Goal: Task Accomplishment & Management: Manage account settings

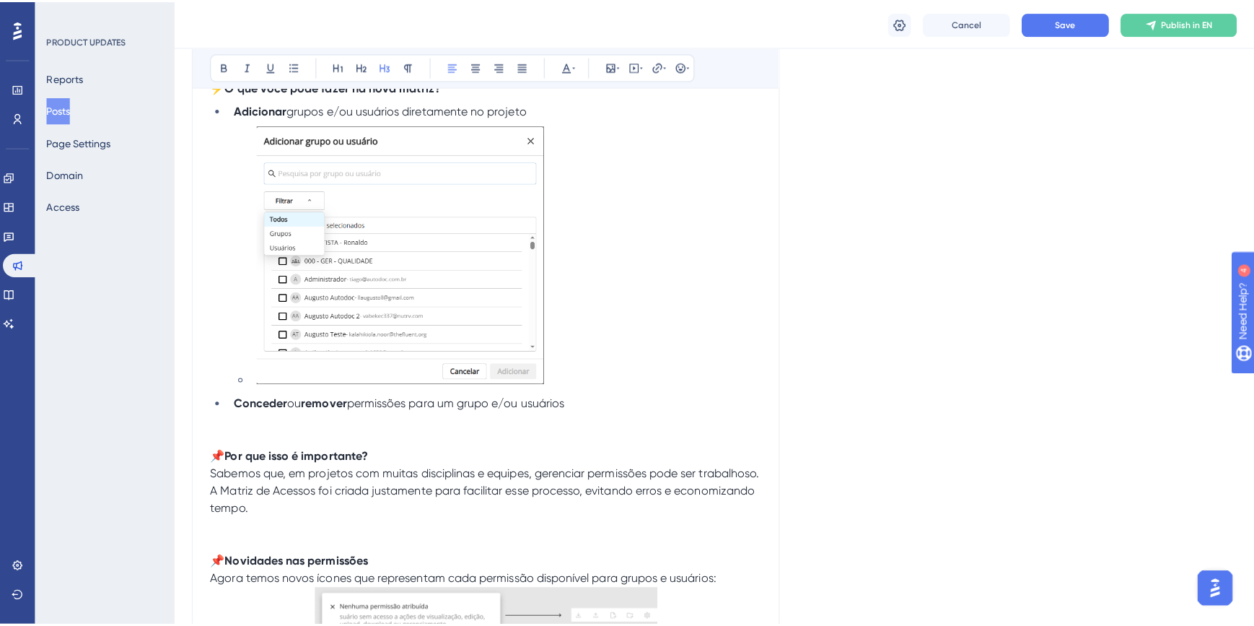
scroll to position [780, 0]
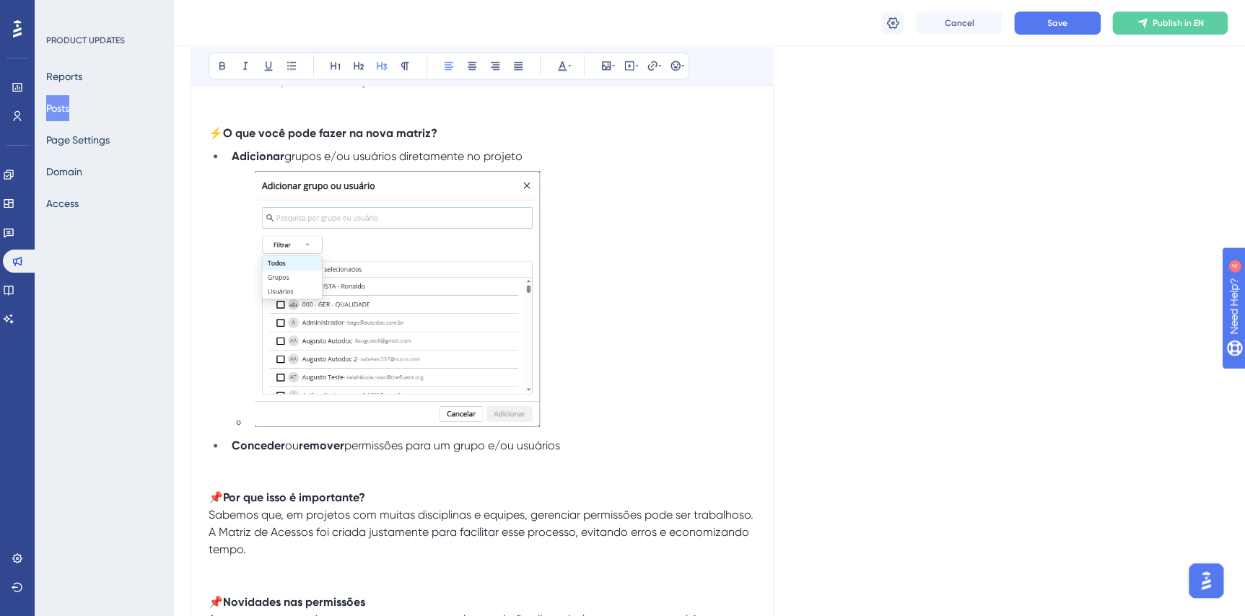
click at [569, 445] on li "Conceder ou remover permissões para um grupo e/ou usuários" at bounding box center [491, 445] width 530 height 17
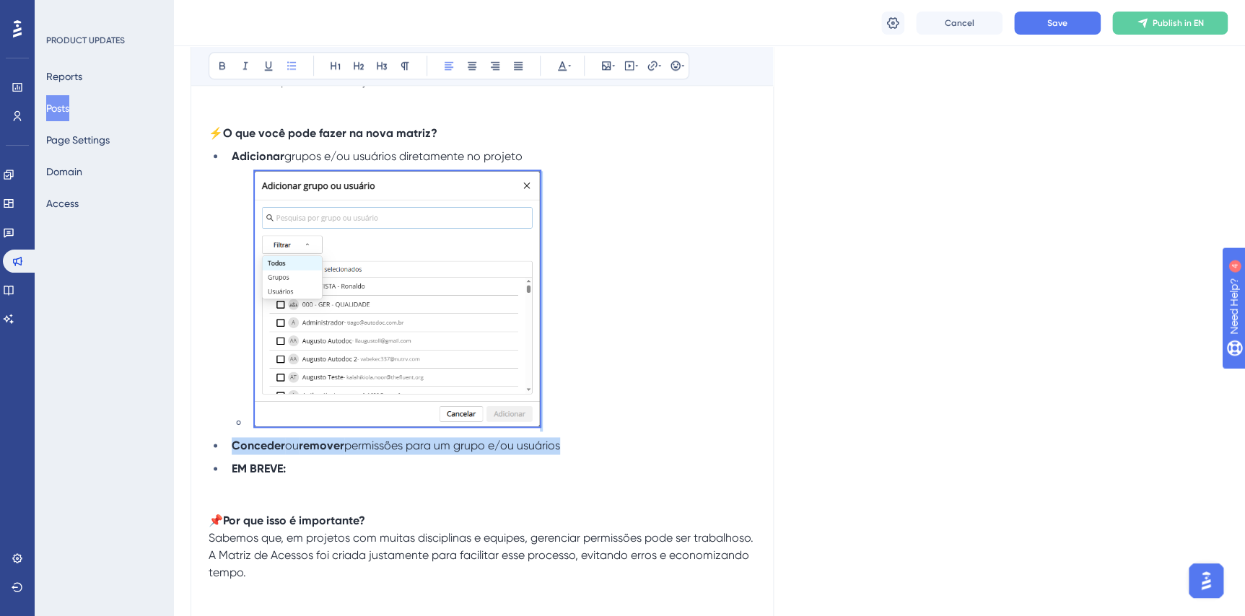
drag, startPoint x: 572, startPoint y: 445, endPoint x: 398, endPoint y: 425, distance: 174.3
click at [398, 425] on ul "Adicionar grupos e/ou usuários diretamente no projeto Conceder ou remover permi…" at bounding box center [482, 313] width 547 height 330
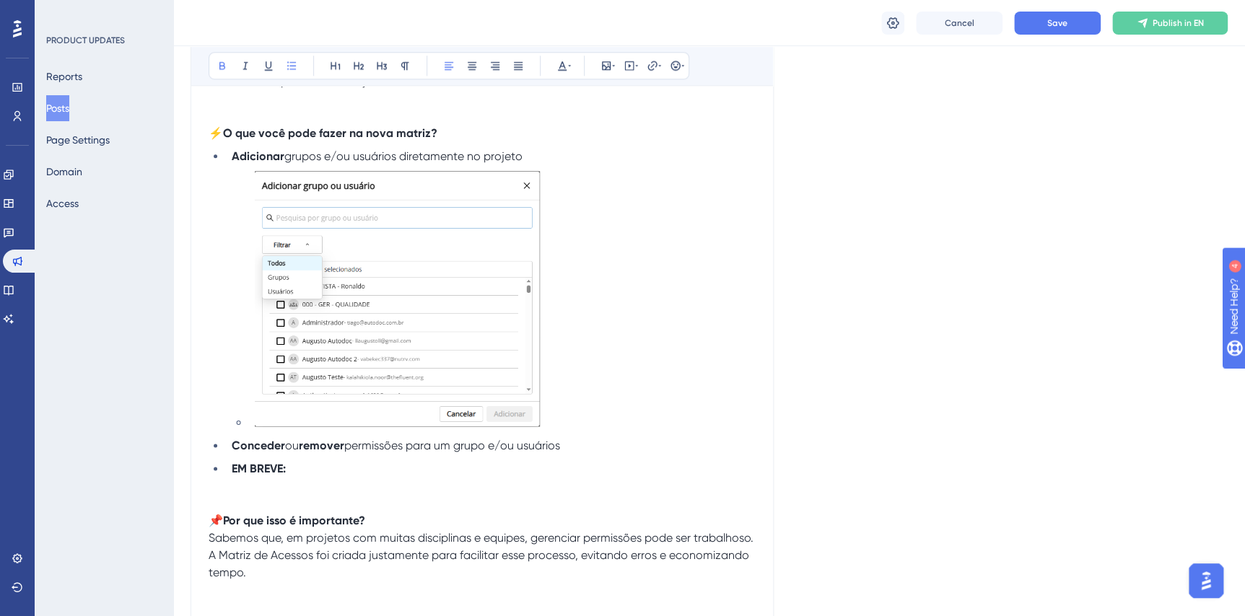
click at [354, 465] on li "EM BREVE:" at bounding box center [491, 468] width 530 height 17
click at [977, 40] on div "Cancel Save Publish in EN" at bounding box center [709, 23] width 1072 height 46
click at [969, 27] on span "Cancel" at bounding box center [960, 23] width 30 height 12
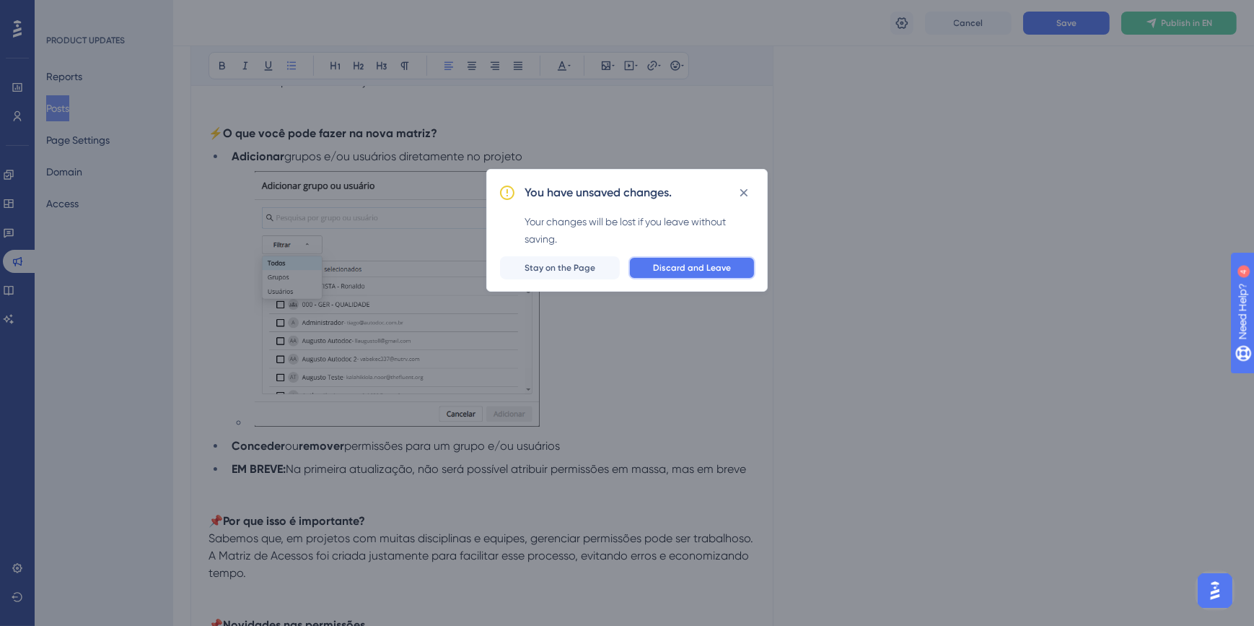
click at [656, 271] on button "Discard and Leave" at bounding box center [692, 267] width 127 height 23
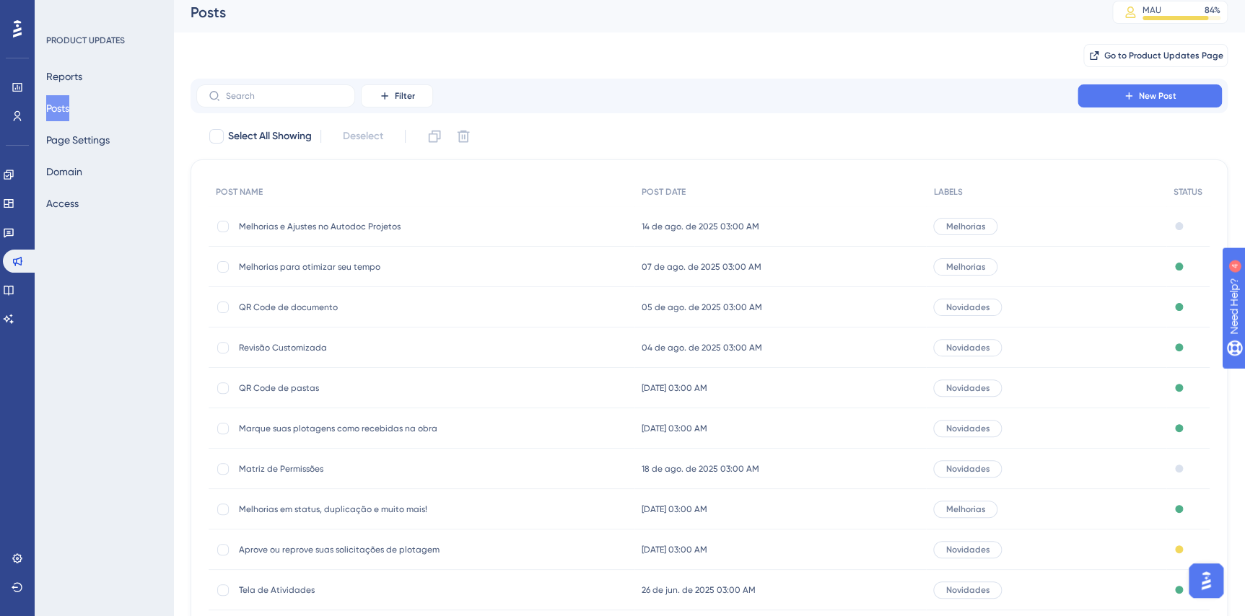
scroll to position [9, 0]
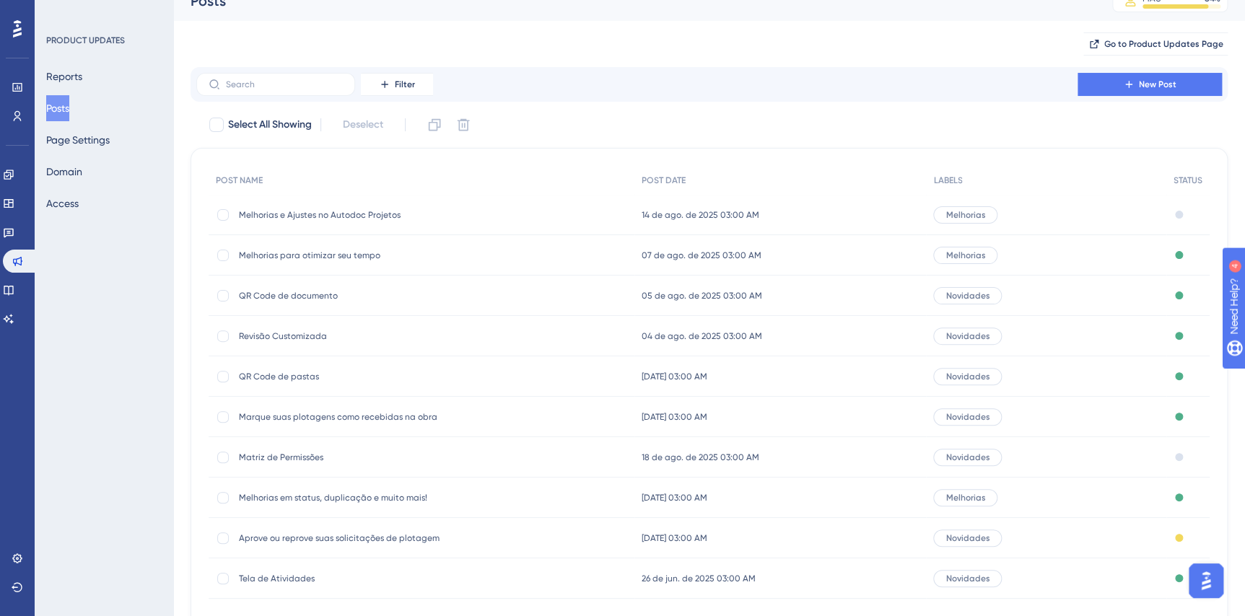
click at [312, 454] on span "Matriz de Permissões" at bounding box center [354, 458] width 231 height 12
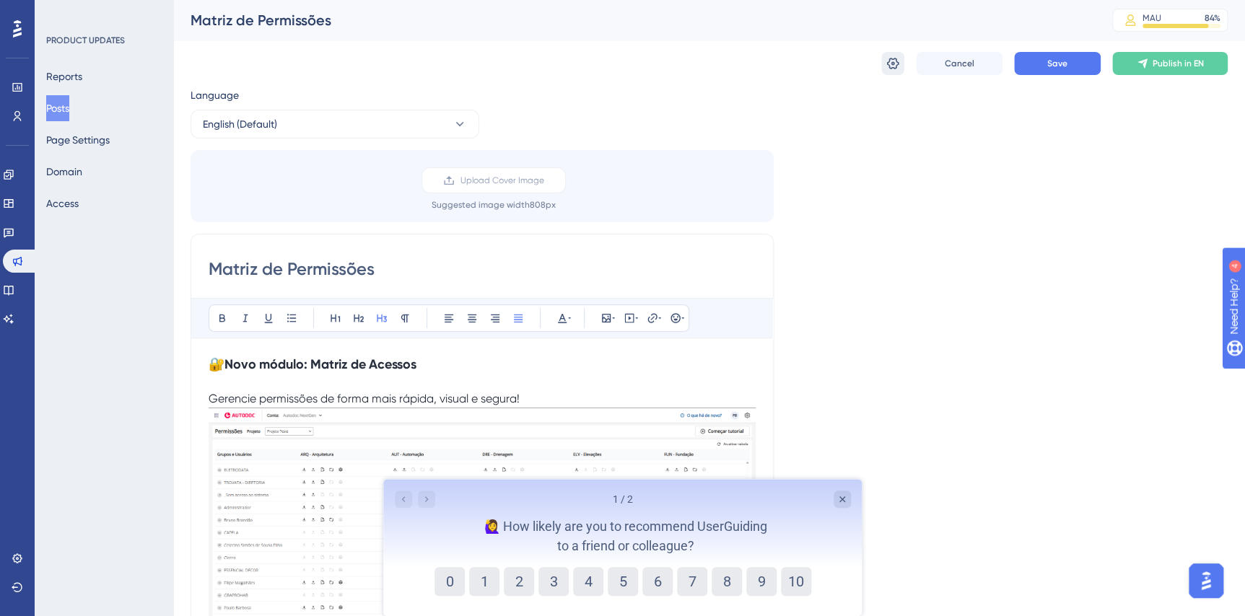
click at [895, 59] on icon at bounding box center [893, 64] width 12 height 12
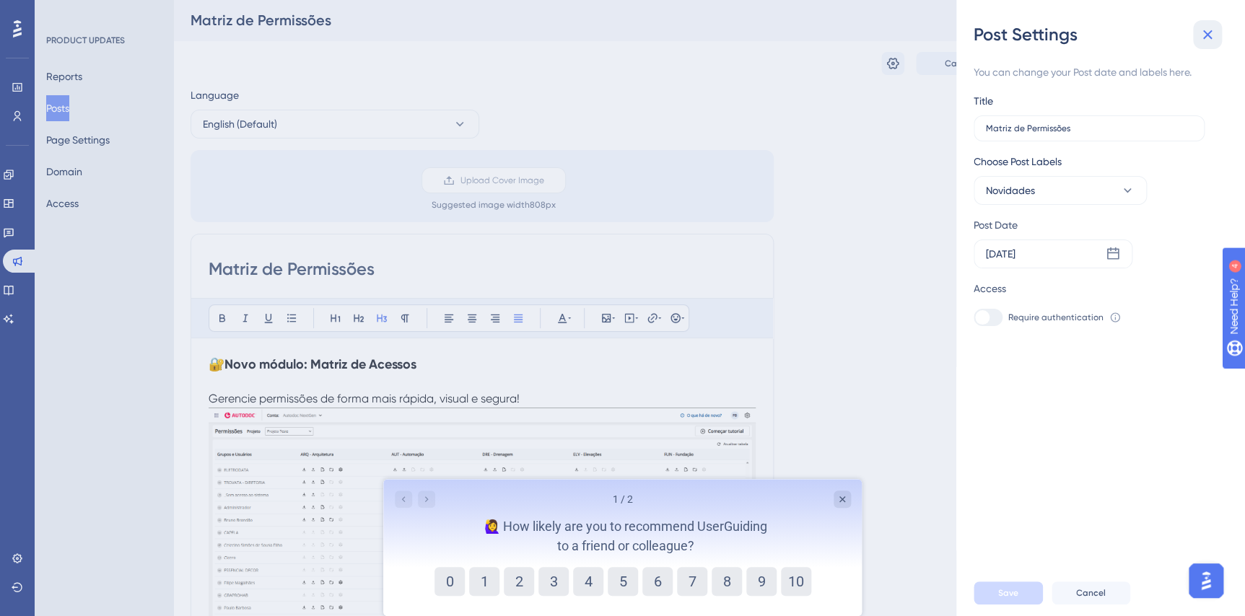
drag, startPoint x: 1205, startPoint y: 32, endPoint x: 1212, endPoint y: 36, distance: 8.1
click at [1206, 32] on icon at bounding box center [1207, 34] width 17 height 17
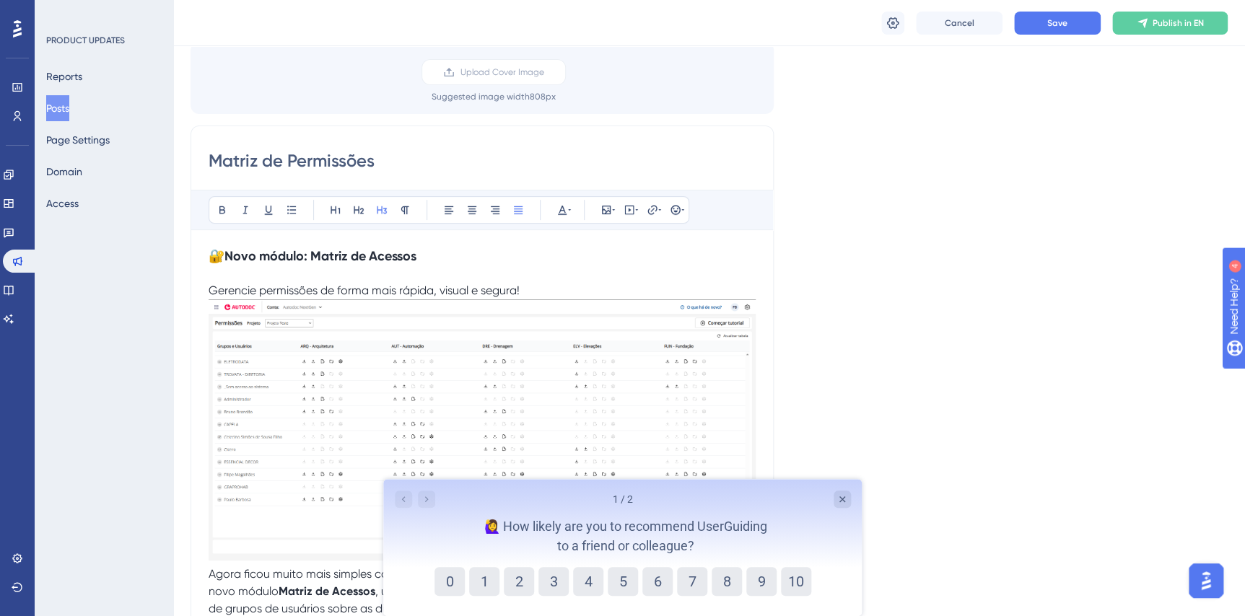
scroll to position [110, 0]
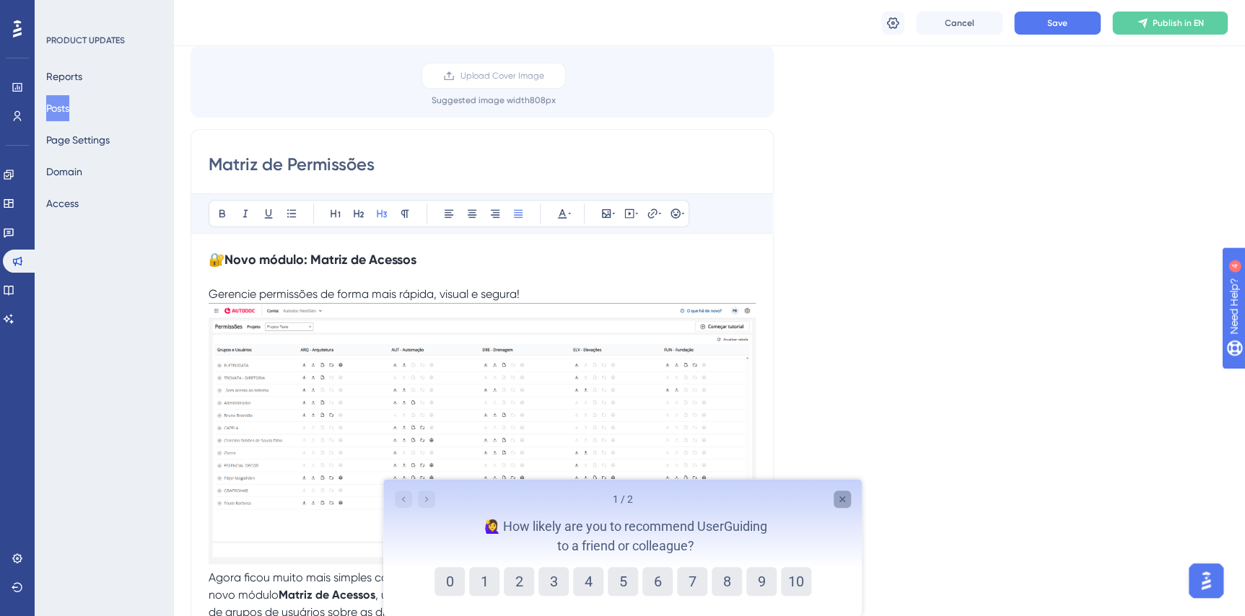
click at [840, 494] on icon "Close survey" at bounding box center [842, 500] width 12 height 12
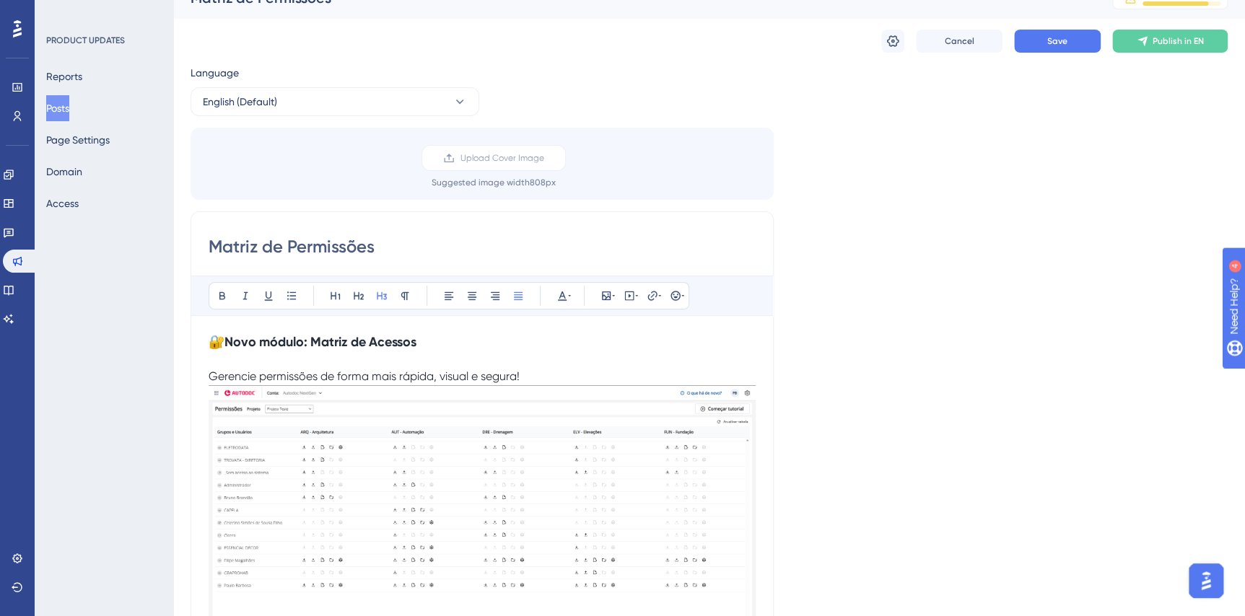
scroll to position [0, 0]
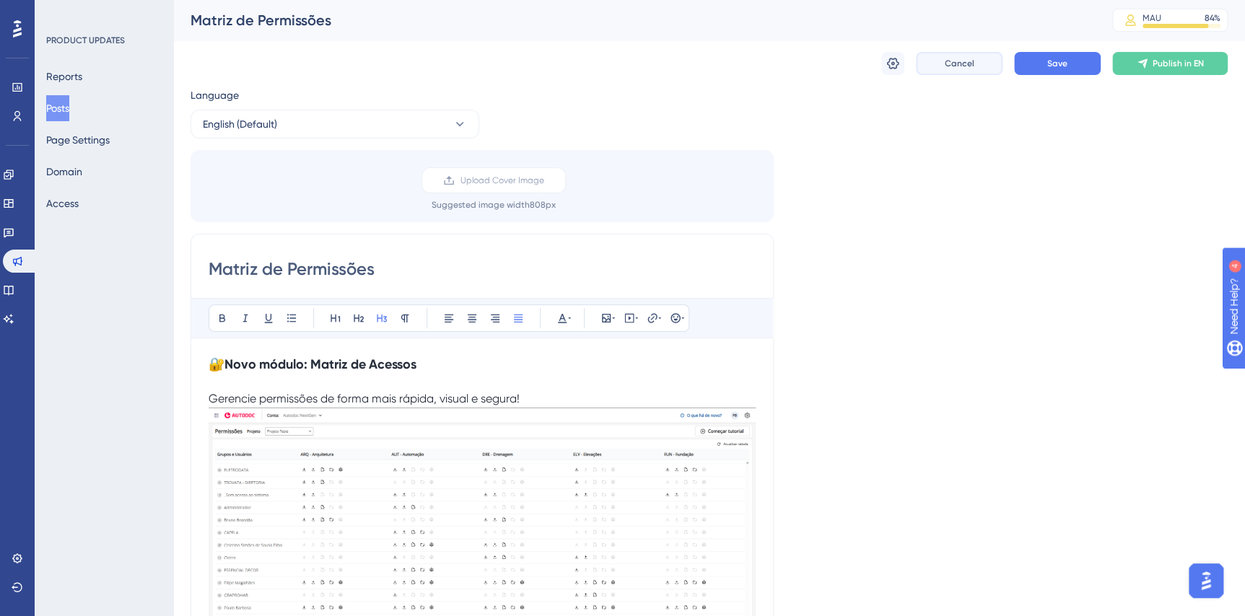
drag, startPoint x: 1165, startPoint y: 62, endPoint x: 945, endPoint y: 70, distance: 219.5
click at [945, 70] on button "Cancel" at bounding box center [959, 63] width 87 height 23
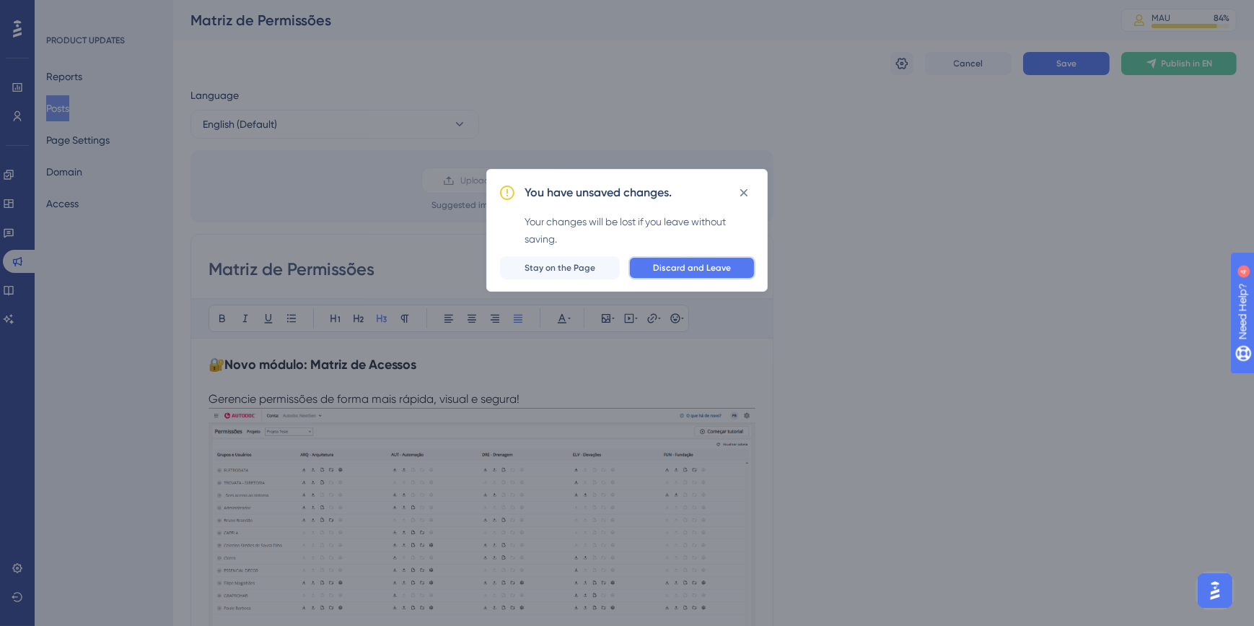
click at [665, 267] on span "Discard and Leave" at bounding box center [692, 268] width 78 height 12
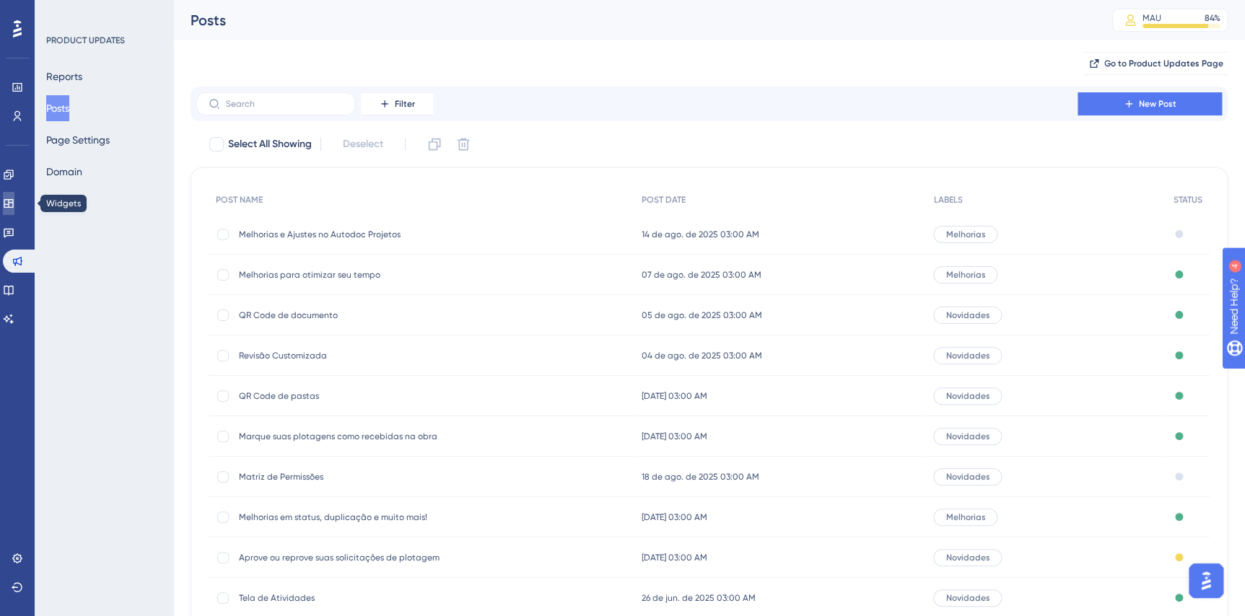
click at [13, 202] on icon at bounding box center [8, 203] width 9 height 9
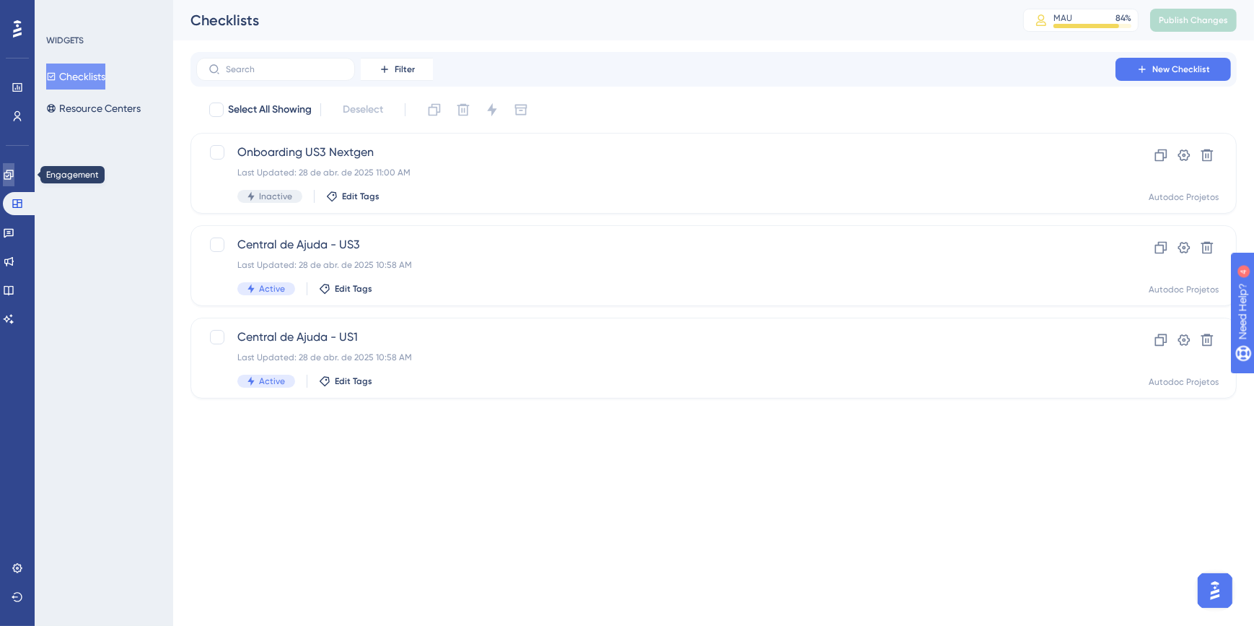
click at [14, 175] on icon at bounding box center [9, 175] width 12 height 12
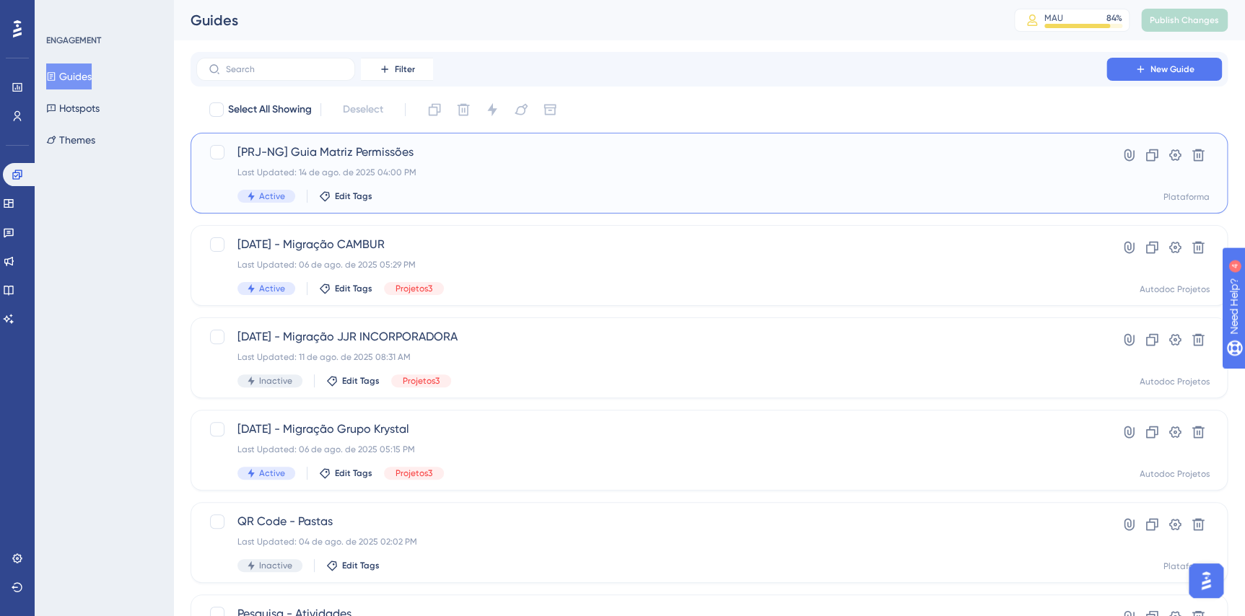
click at [497, 168] on div "Last Updated: 14 de ago. de 2025 04:00 PM" at bounding box center [651, 173] width 828 height 12
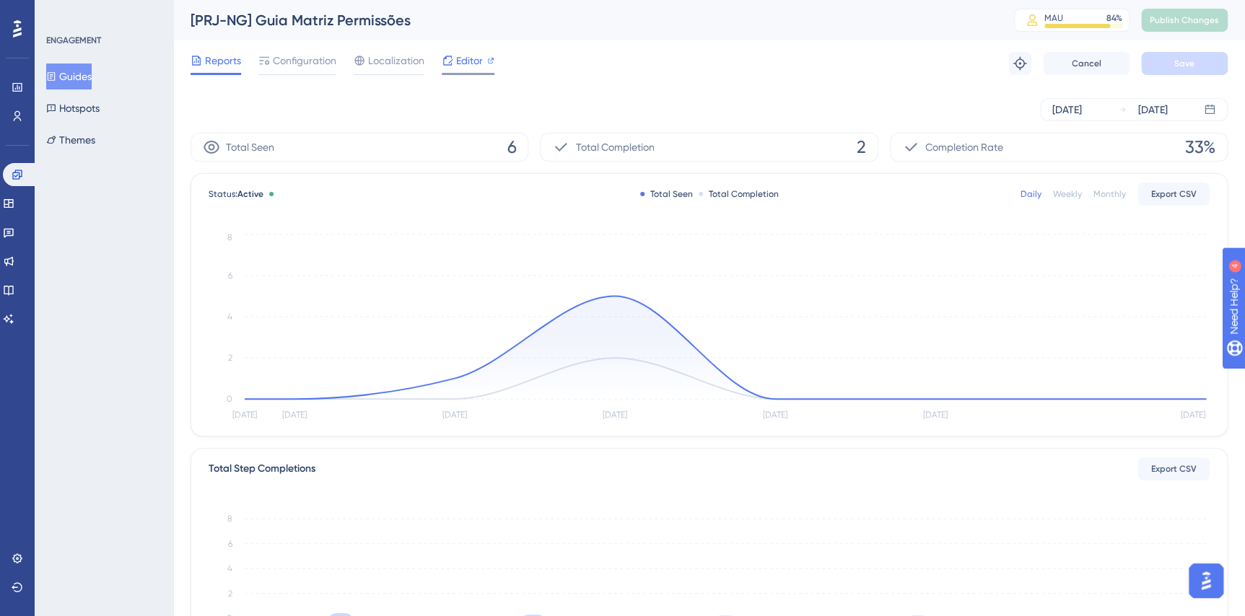
click at [489, 69] on div at bounding box center [490, 60] width 7 height 17
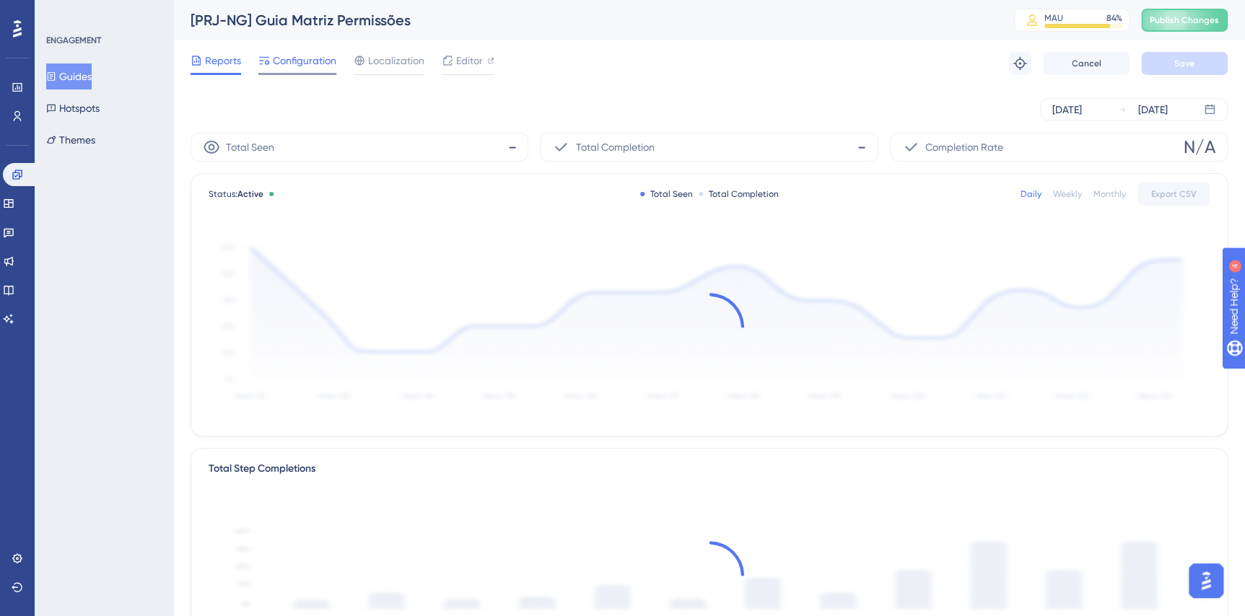
click at [315, 58] on span "Configuration" at bounding box center [305, 60] width 64 height 17
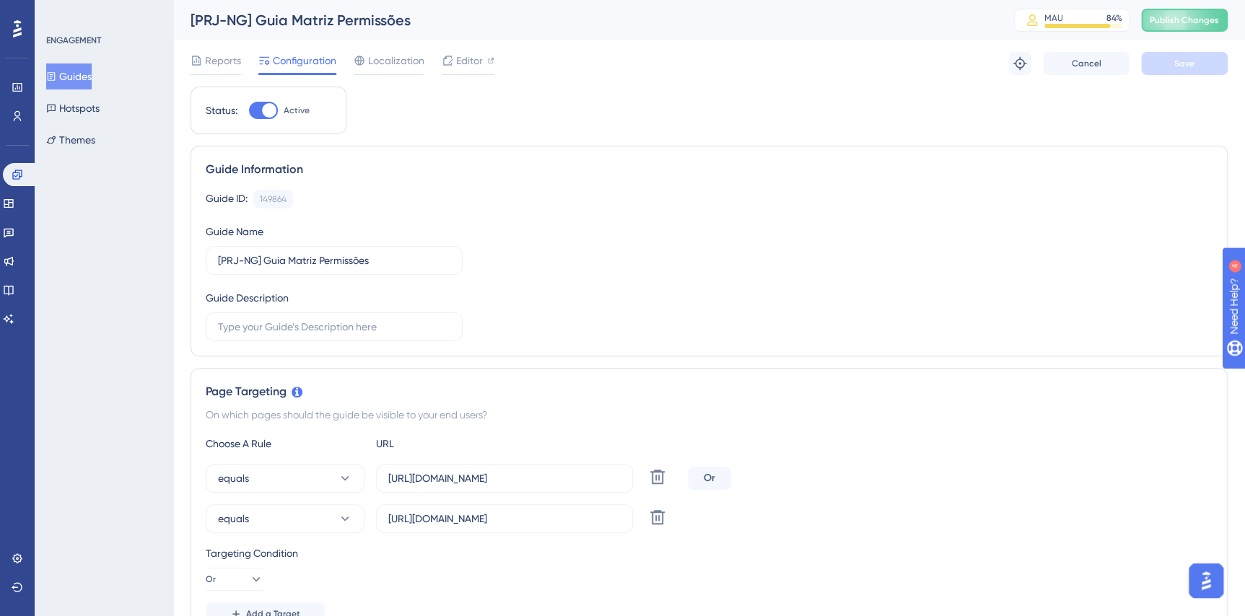
click at [264, 105] on div at bounding box center [269, 110] width 14 height 14
click at [249, 110] on input "Active" at bounding box center [248, 110] width 1 height 1
checkbox input "false"
click at [1204, 78] on div "Reports Configuration Localization Editor Cancel Save" at bounding box center [709, 63] width 1037 height 46
click at [1204, 75] on div "Reports Configuration Localization Editor Cancel Save" at bounding box center [709, 63] width 1037 height 46
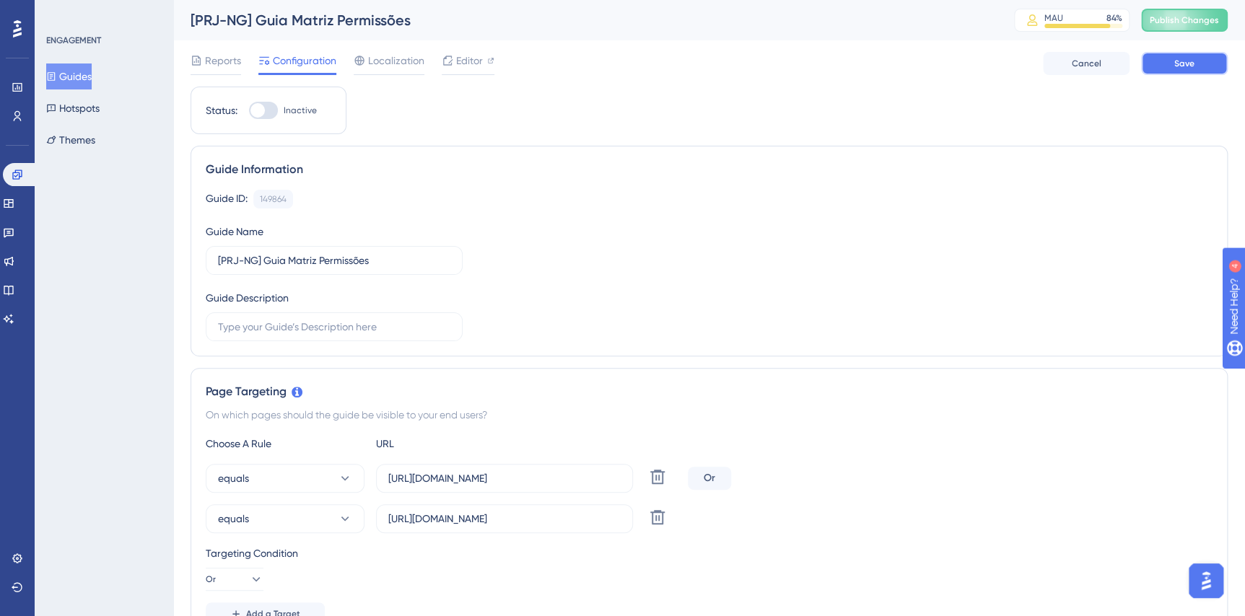
click at [1205, 71] on button "Save" at bounding box center [1184, 63] width 87 height 23
click at [1173, 31] on button "Publish Changes" at bounding box center [1184, 20] width 87 height 23
click at [452, 59] on icon at bounding box center [447, 60] width 9 height 9
click at [14, 231] on icon at bounding box center [9, 233] width 10 height 9
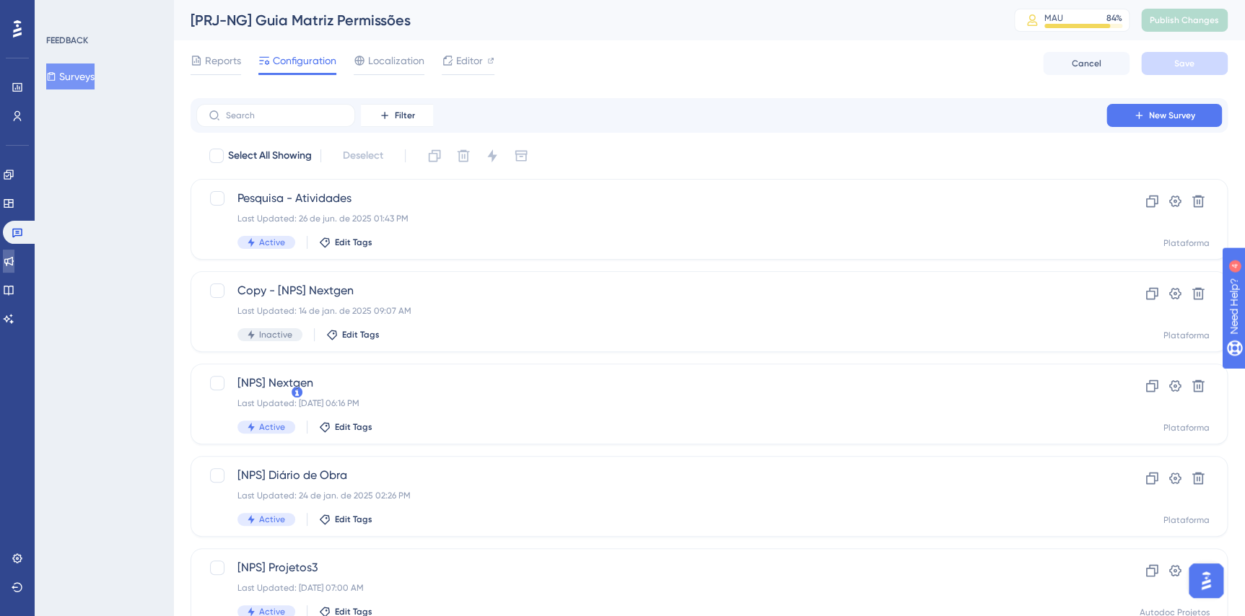
click at [14, 253] on link at bounding box center [9, 261] width 12 height 23
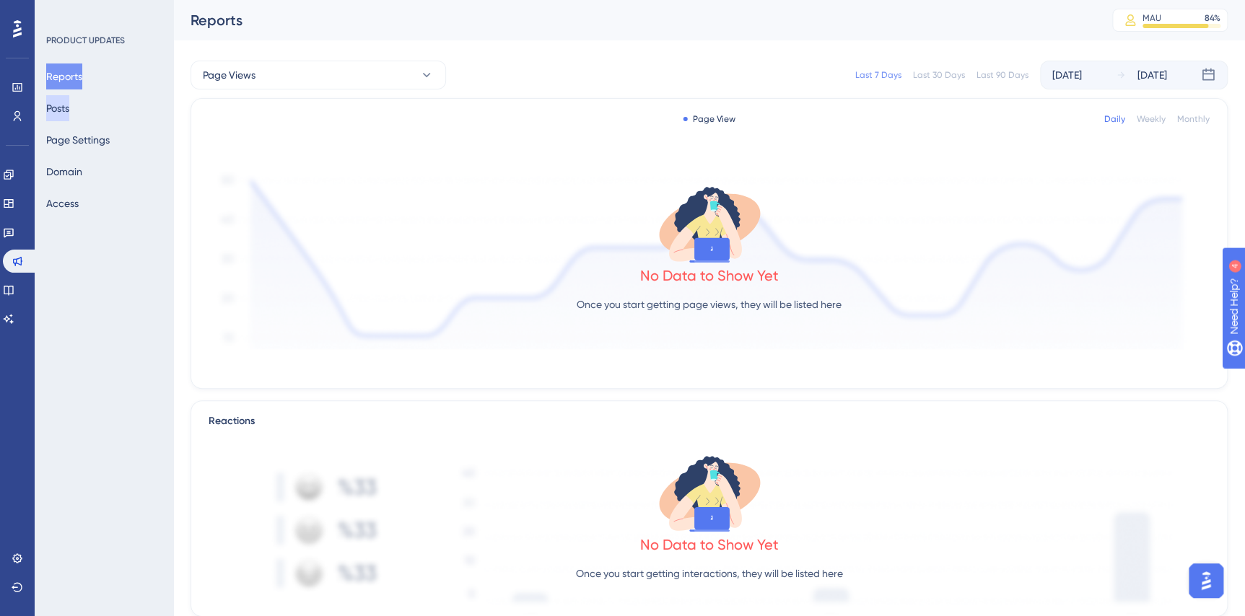
click at [69, 110] on button "Posts" at bounding box center [57, 108] width 23 height 26
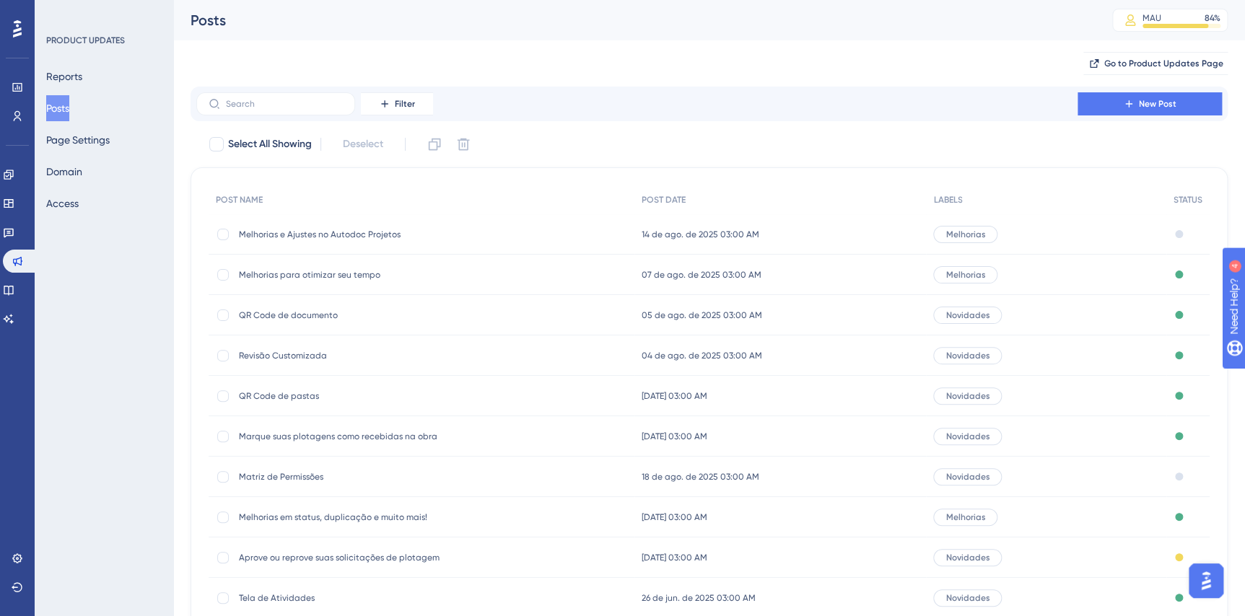
click at [297, 476] on span "Matriz de Permissões" at bounding box center [354, 477] width 231 height 12
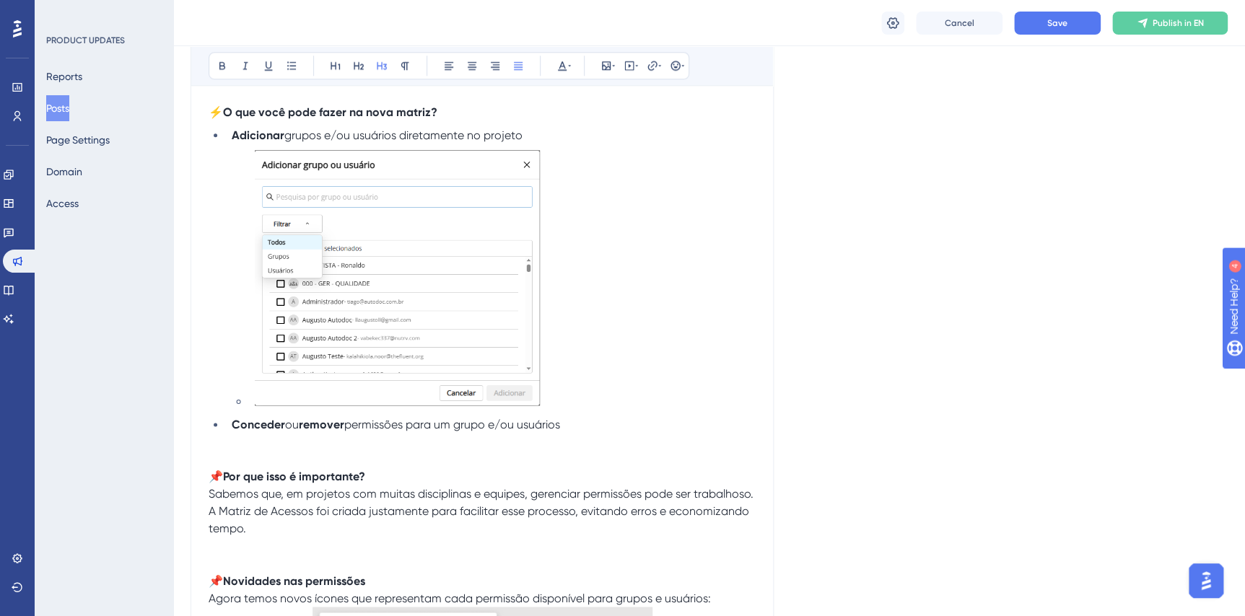
scroll to position [804, 0]
drag, startPoint x: 1244, startPoint y: 199, endPoint x: 112, endPoint y: 3, distance: 1149.2
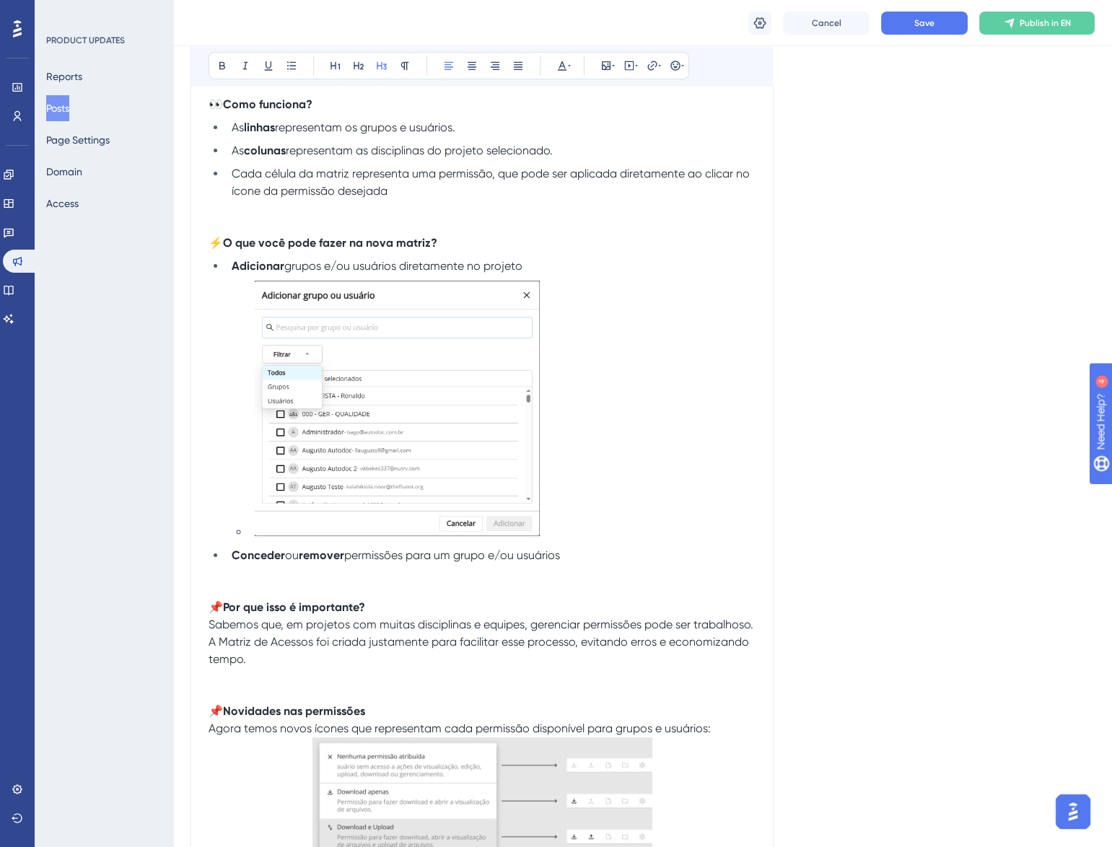
scroll to position [944, 0]
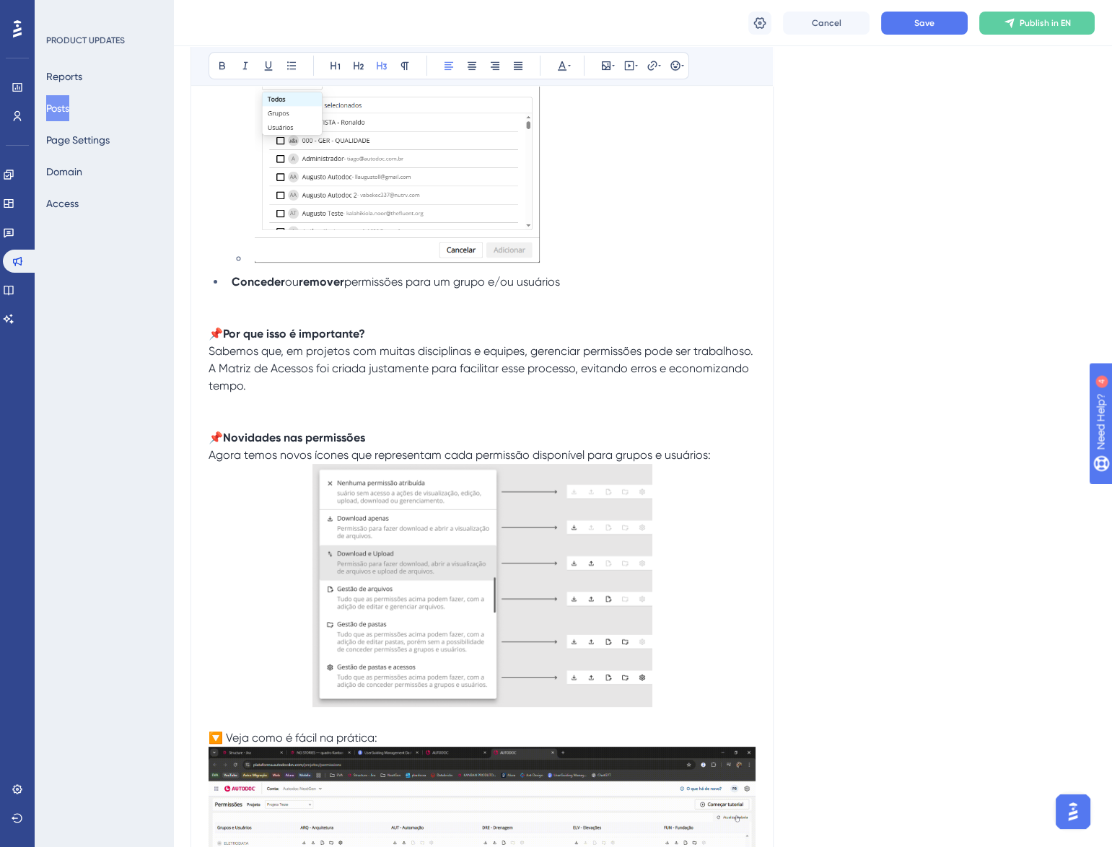
drag, startPoint x: 484, startPoint y: 533, endPoint x: 685, endPoint y: 490, distance: 205.8
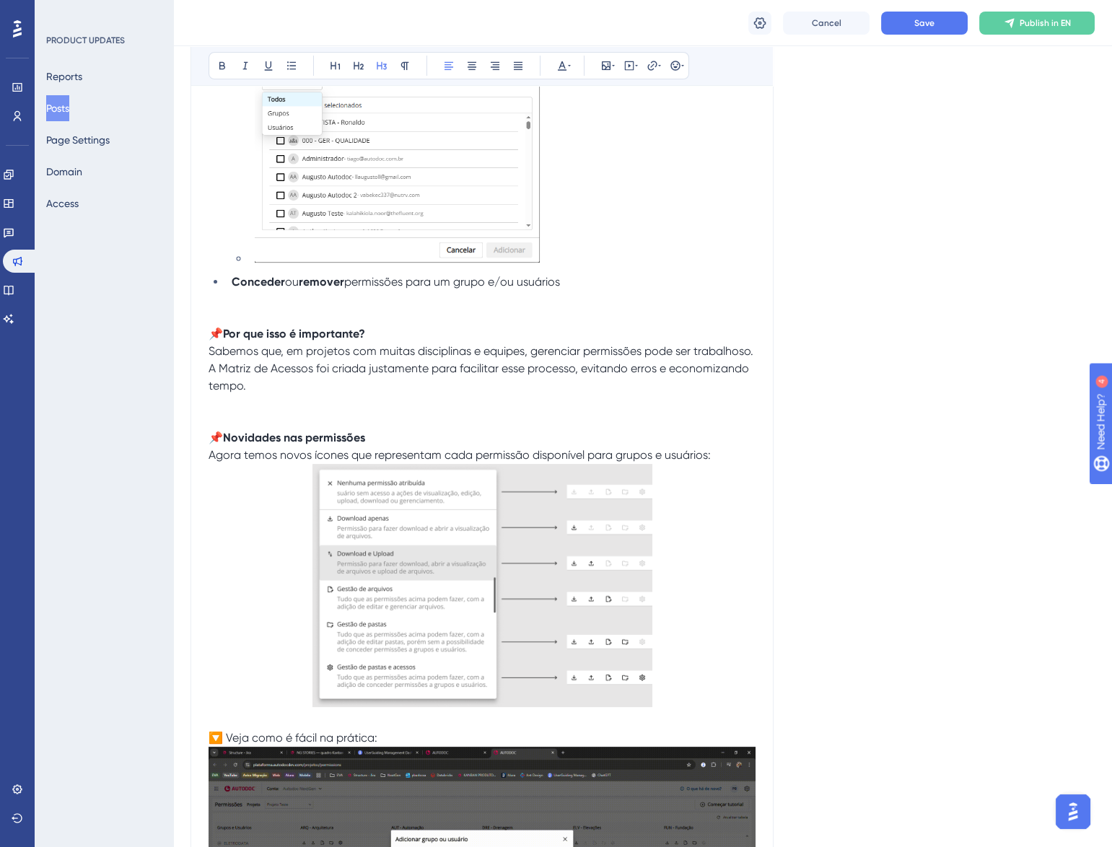
click at [685, 490] on p at bounding box center [482, 588] width 547 height 248
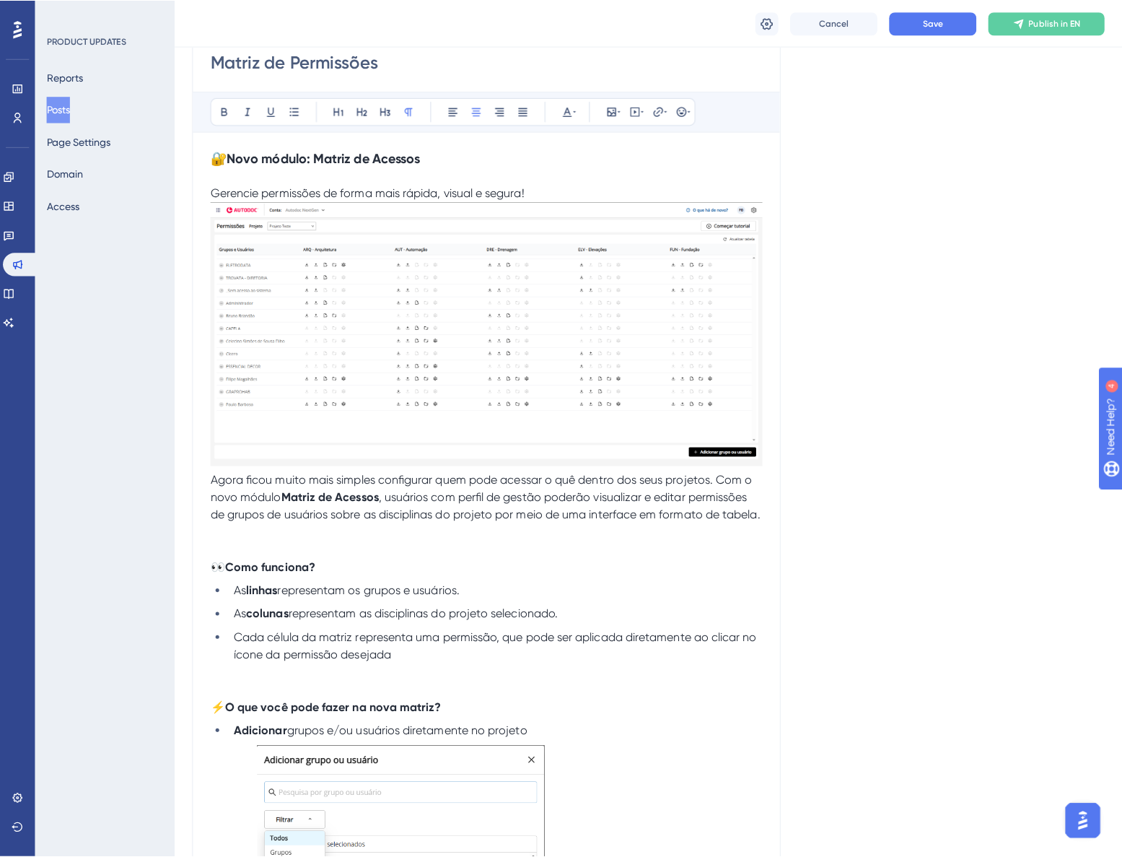
scroll to position [188, 0]
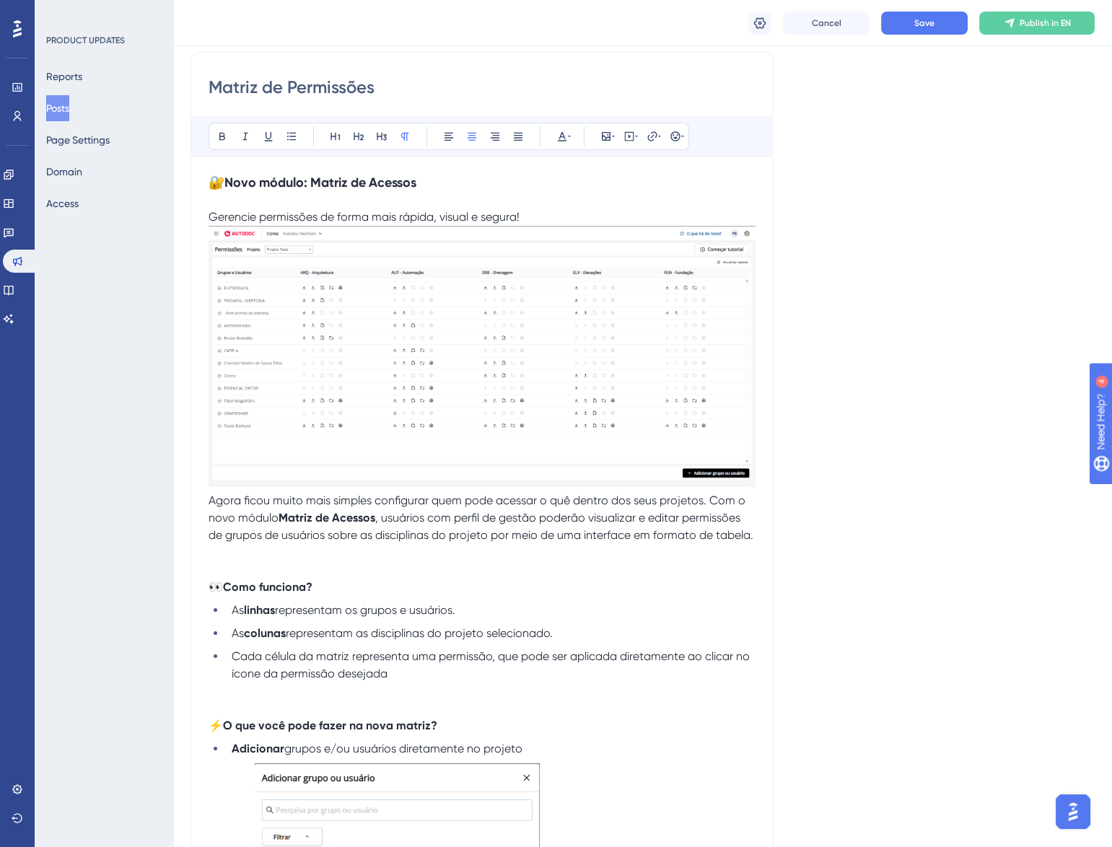
click at [489, 315] on img at bounding box center [482, 356] width 547 height 261
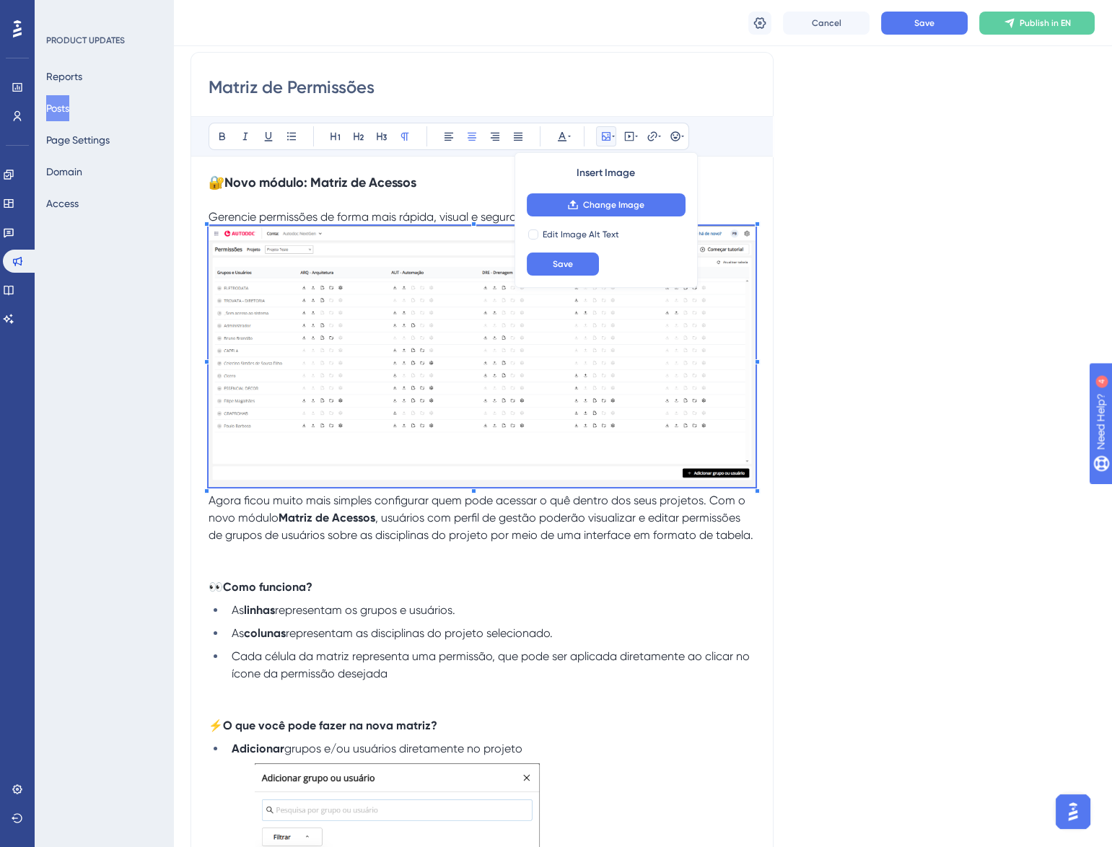
click at [399, 185] on strong "Novo módulo: Matriz de Acessos" at bounding box center [320, 183] width 192 height 16
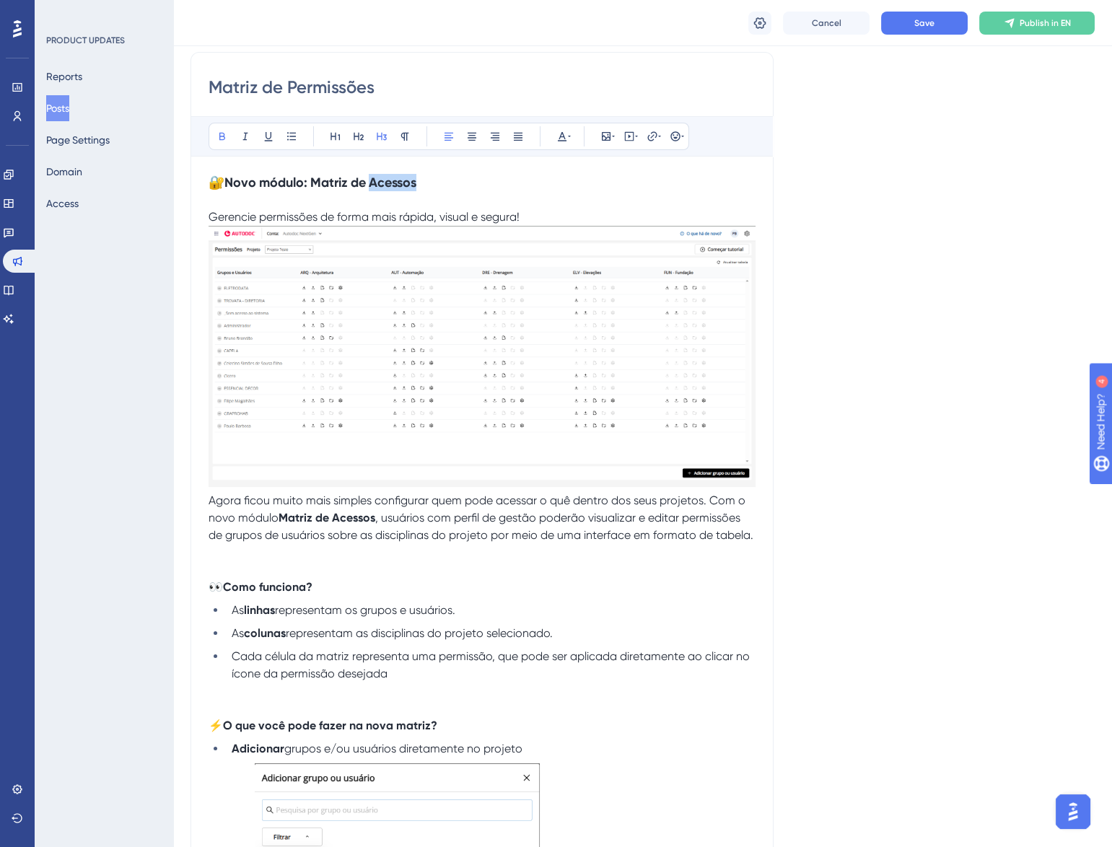
click at [399, 185] on strong "Novo módulo: Matriz de Acessos" at bounding box center [320, 183] width 192 height 16
click at [13, 201] on icon at bounding box center [8, 203] width 9 height 9
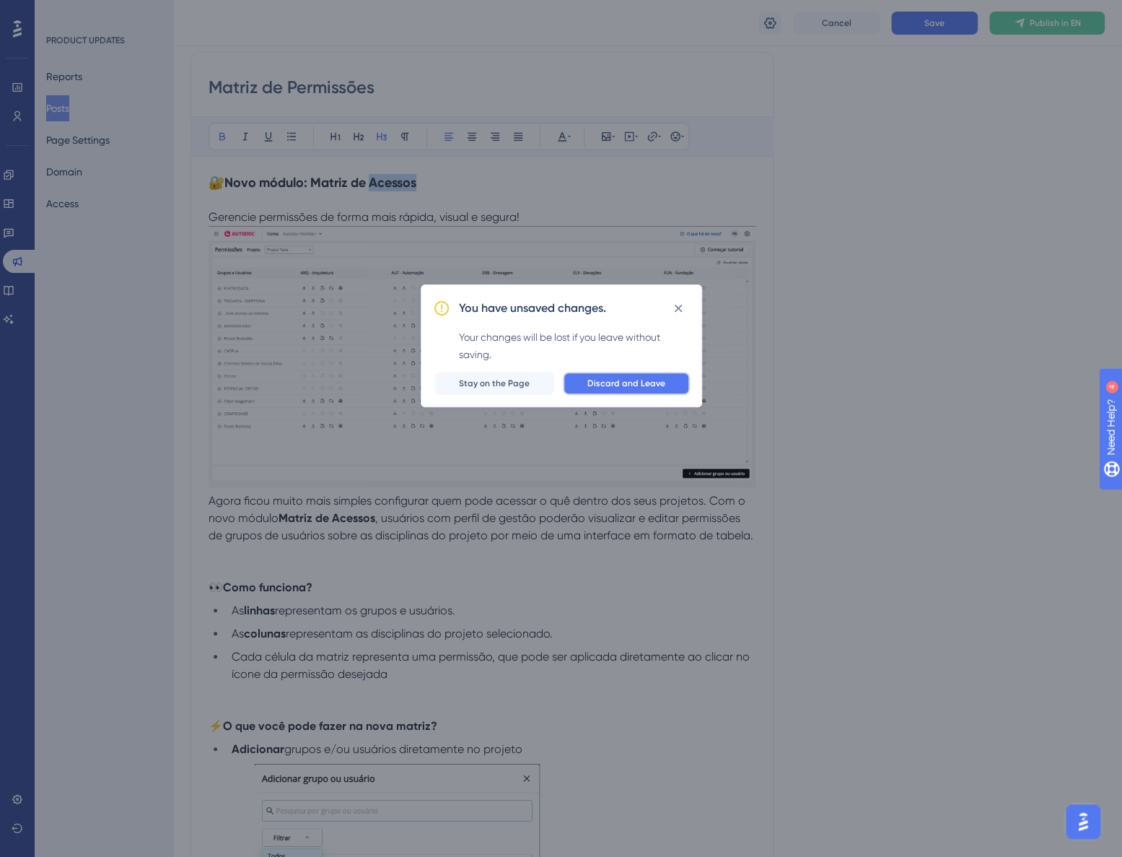
click at [585, 380] on button "Discard and Leave" at bounding box center [626, 383] width 127 height 23
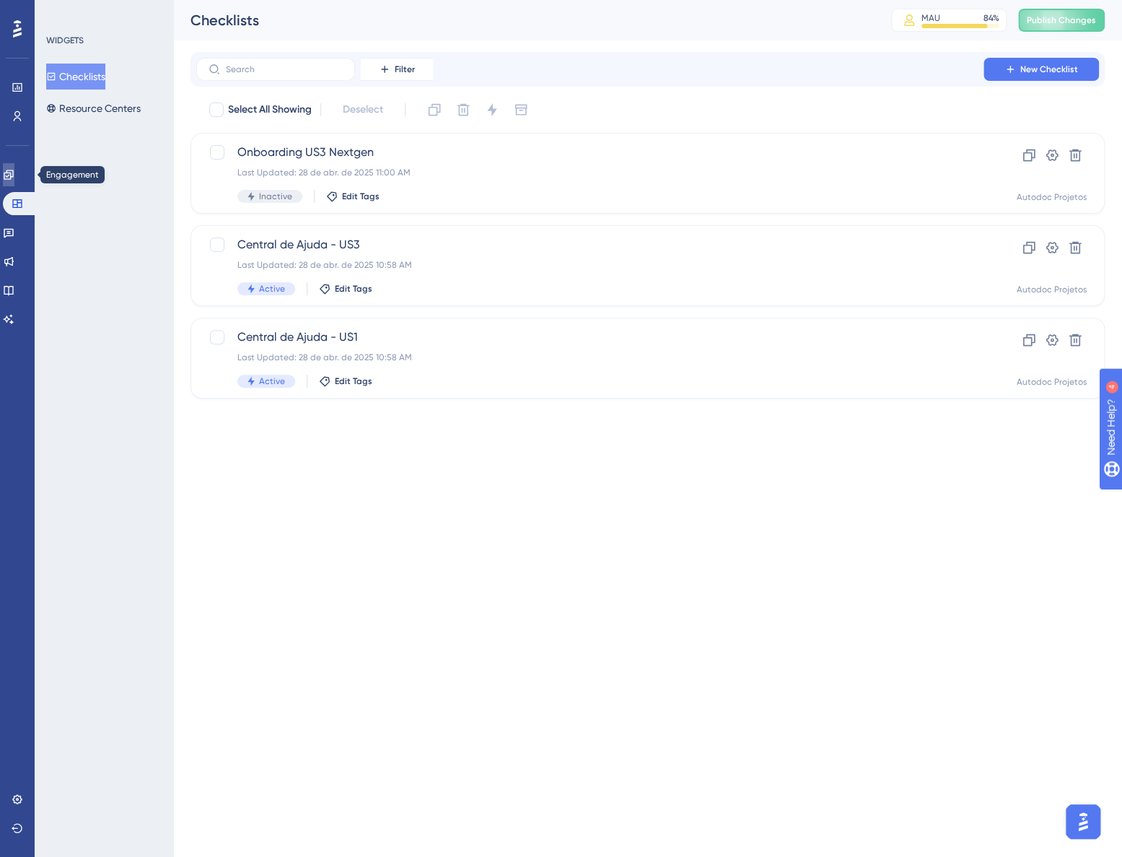
click at [13, 172] on icon at bounding box center [8, 174] width 9 height 9
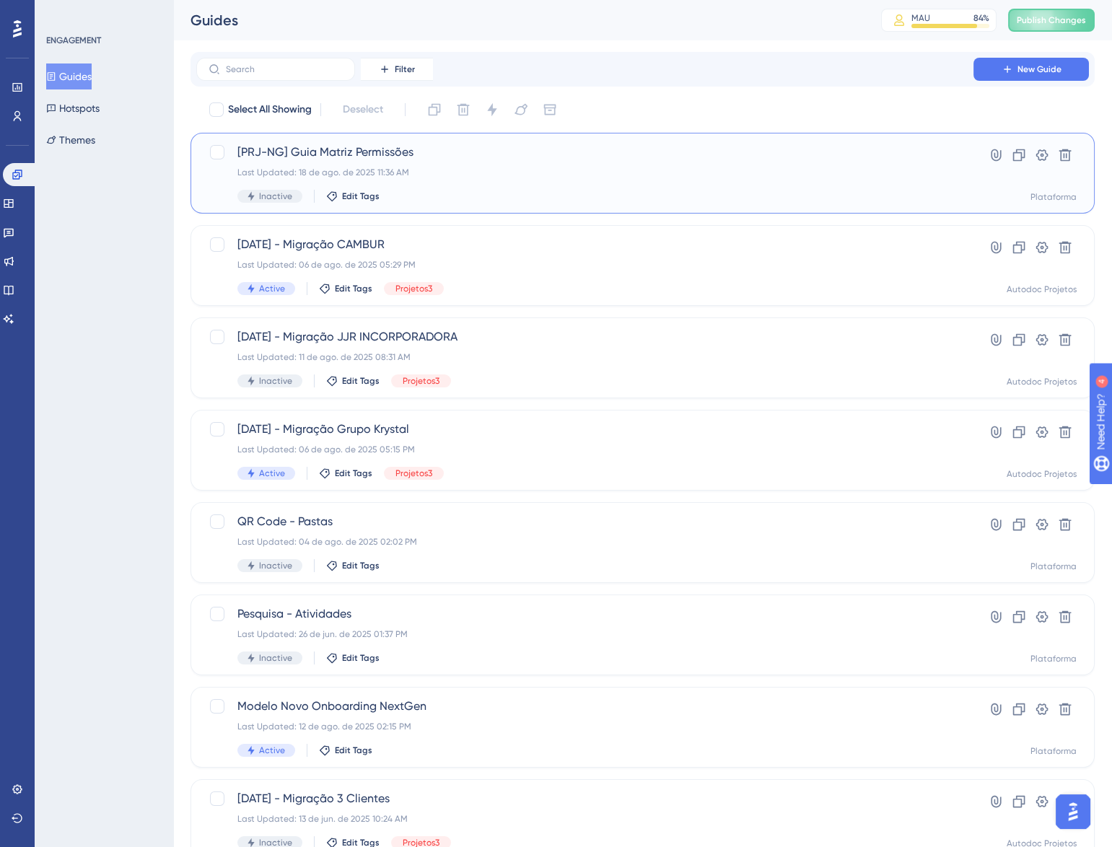
click at [474, 168] on div "Last Updated: 18 de ago. de 2025 11:36 AM" at bounding box center [584, 173] width 695 height 12
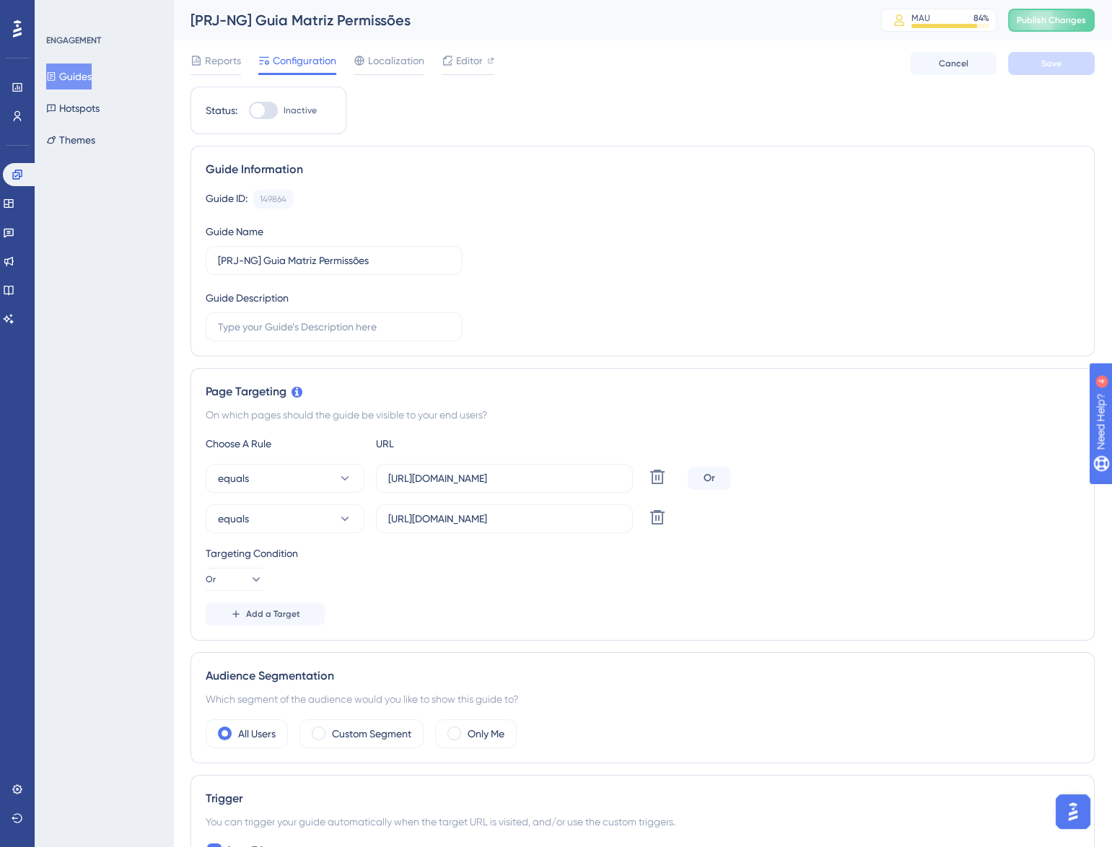
click at [250, 113] on div at bounding box center [257, 110] width 14 height 14
click at [249, 111] on input "Inactive" at bounding box center [248, 110] width 1 height 1
checkbox input "true"
click at [1063, 66] on button "Save" at bounding box center [1051, 63] width 87 height 23
click at [1041, 15] on span "Publish Changes" at bounding box center [1051, 20] width 69 height 12
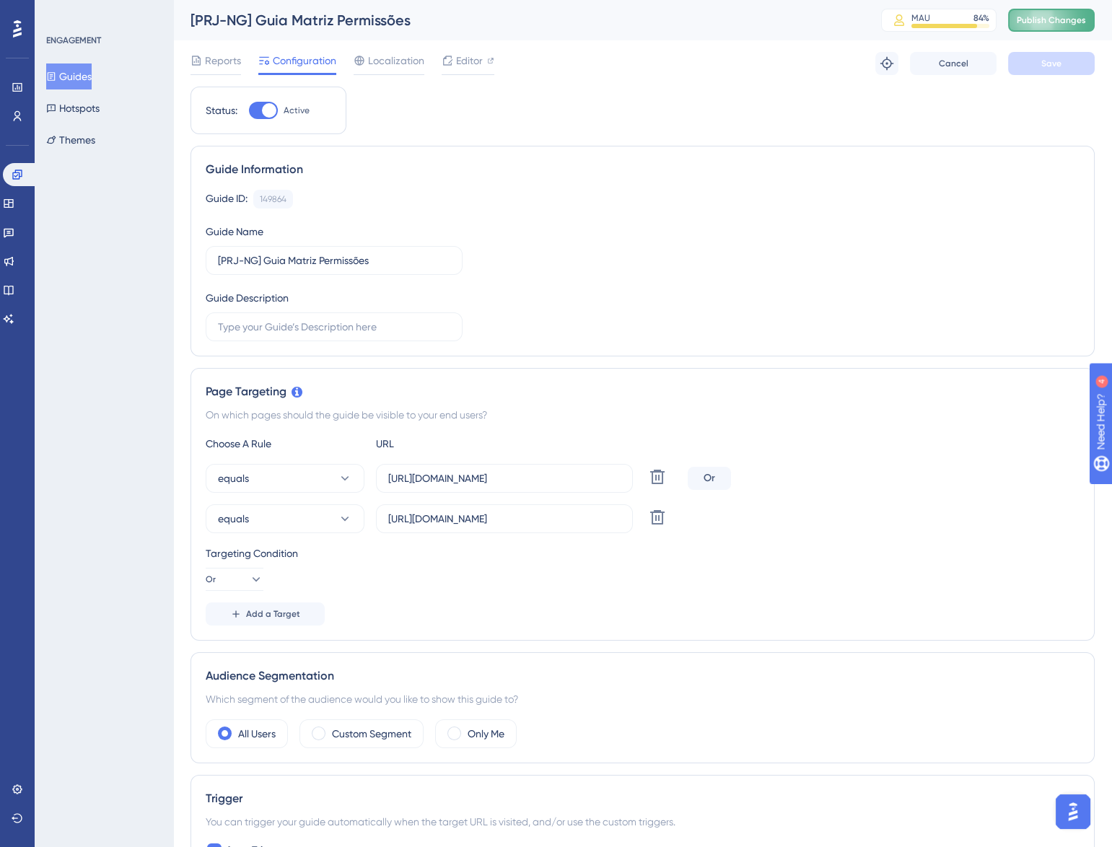
click at [1053, 20] on button "Publish Changes" at bounding box center [1051, 20] width 87 height 23
